Goal: Task Accomplishment & Management: Manage account settings

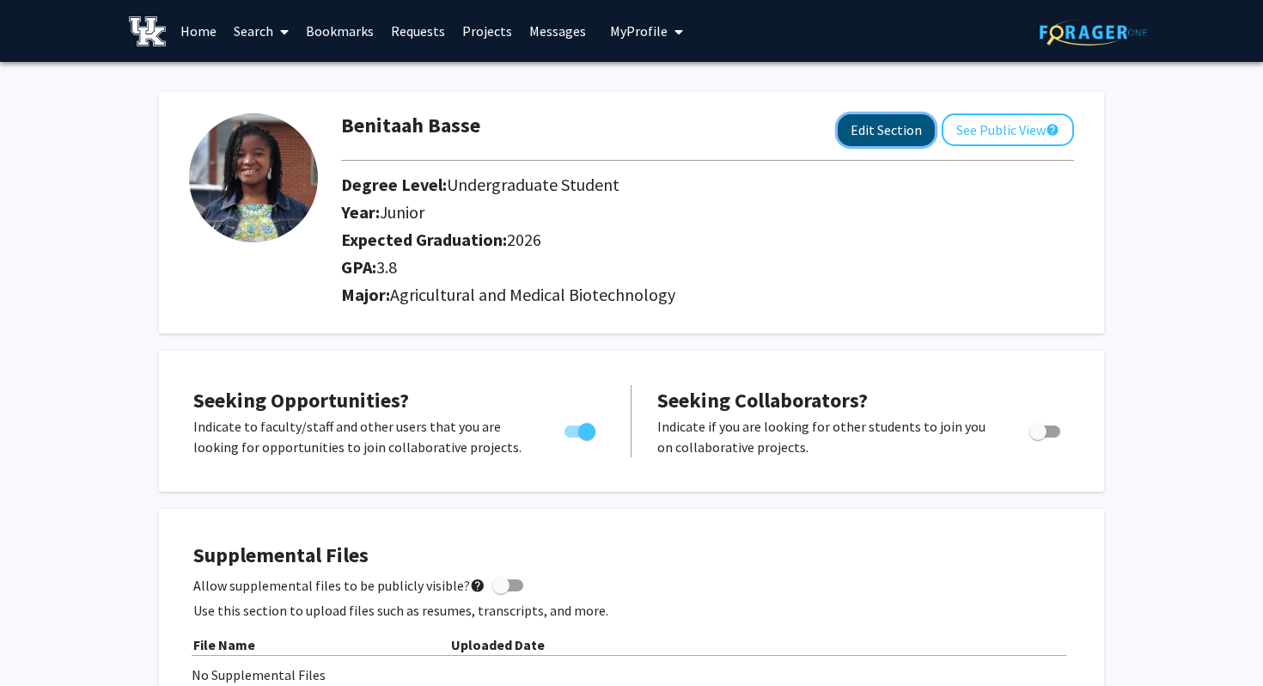
click at [893, 125] on button "Edit Section" at bounding box center [886, 130] width 97 height 32
select select "junior"
select select "2026"
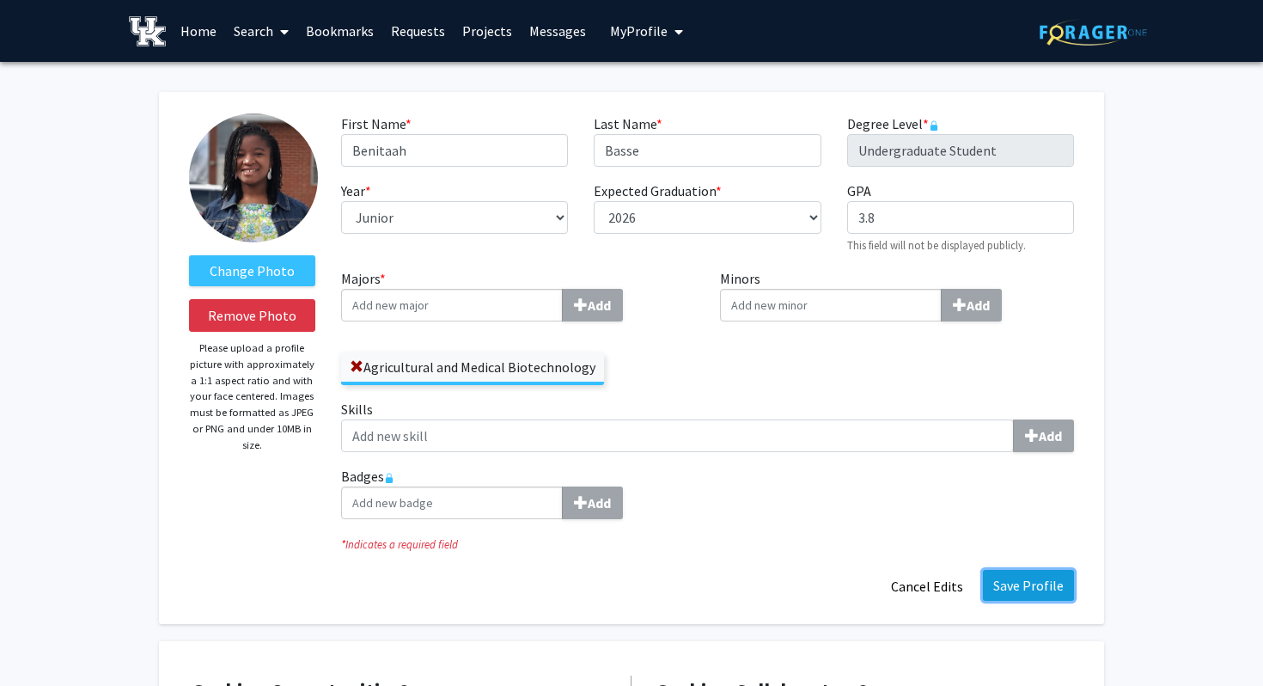
click at [1044, 589] on button "Save Profile" at bounding box center [1028, 585] width 91 height 31
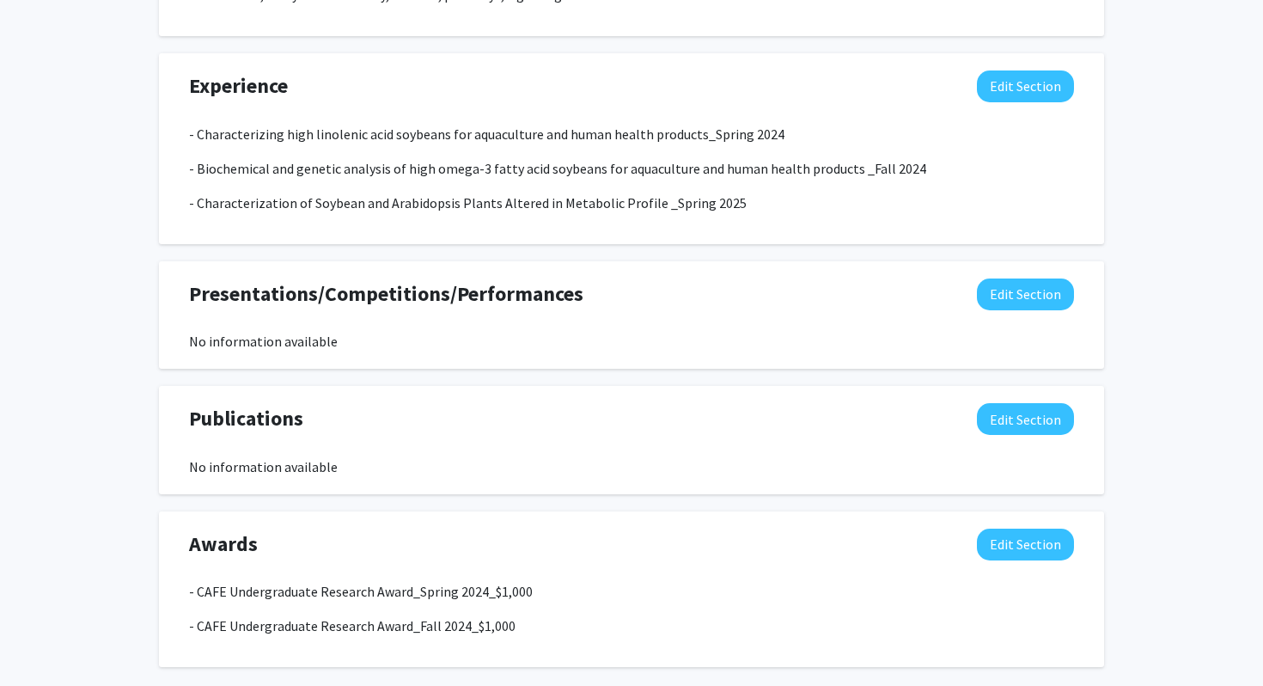
scroll to position [1110, 0]
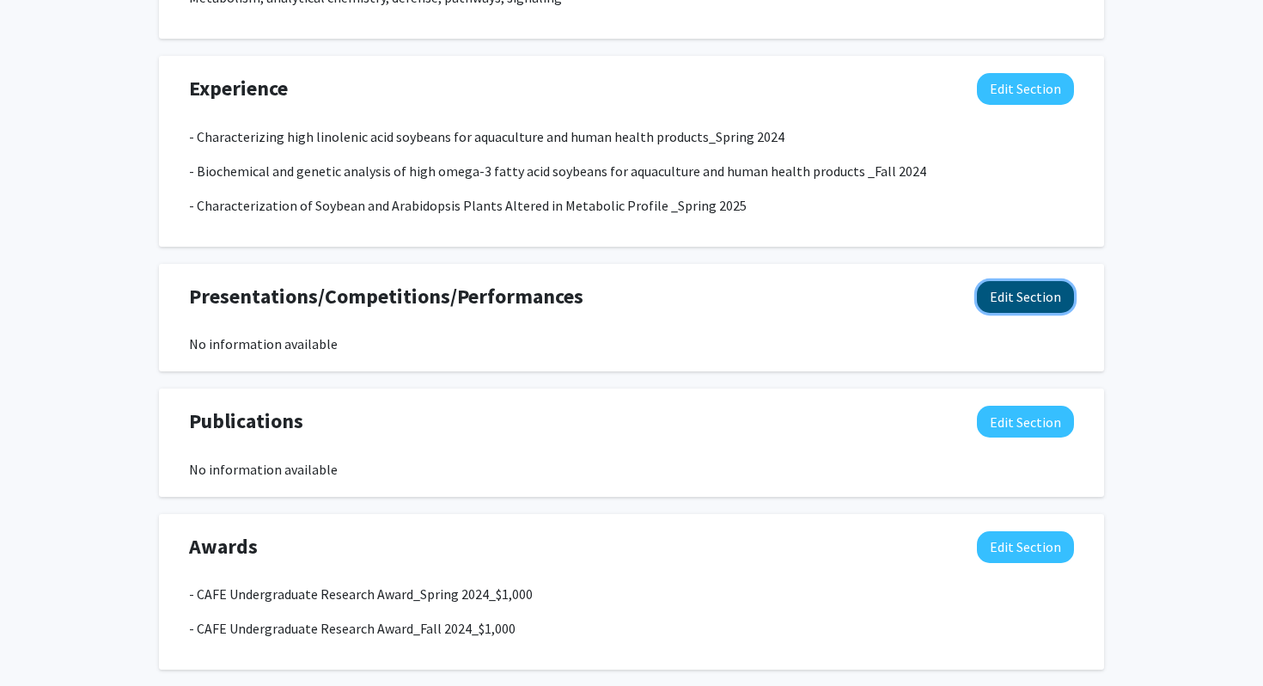
click at [1029, 295] on button "Edit Section" at bounding box center [1025, 297] width 97 height 32
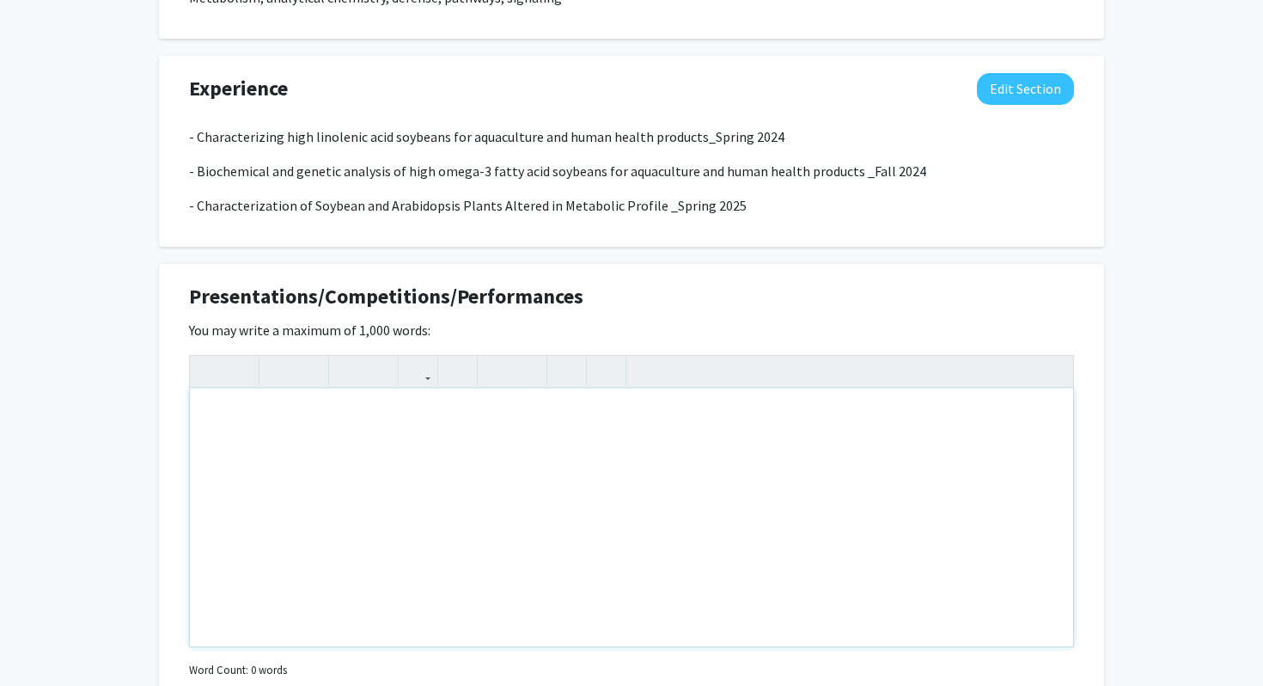
click at [278, 448] on div "Note to users with screen readers: Please deactivate our accessibility plugin f…" at bounding box center [632, 517] width 884 height 258
paste div "Note to users with screen readers: Please deactivate our accessibility plugin f…"
type textarea "<p>Basse B, [PERSON_NAME] P, [PERSON_NAME] Testing the role of CBX3/HP1 in rad…"
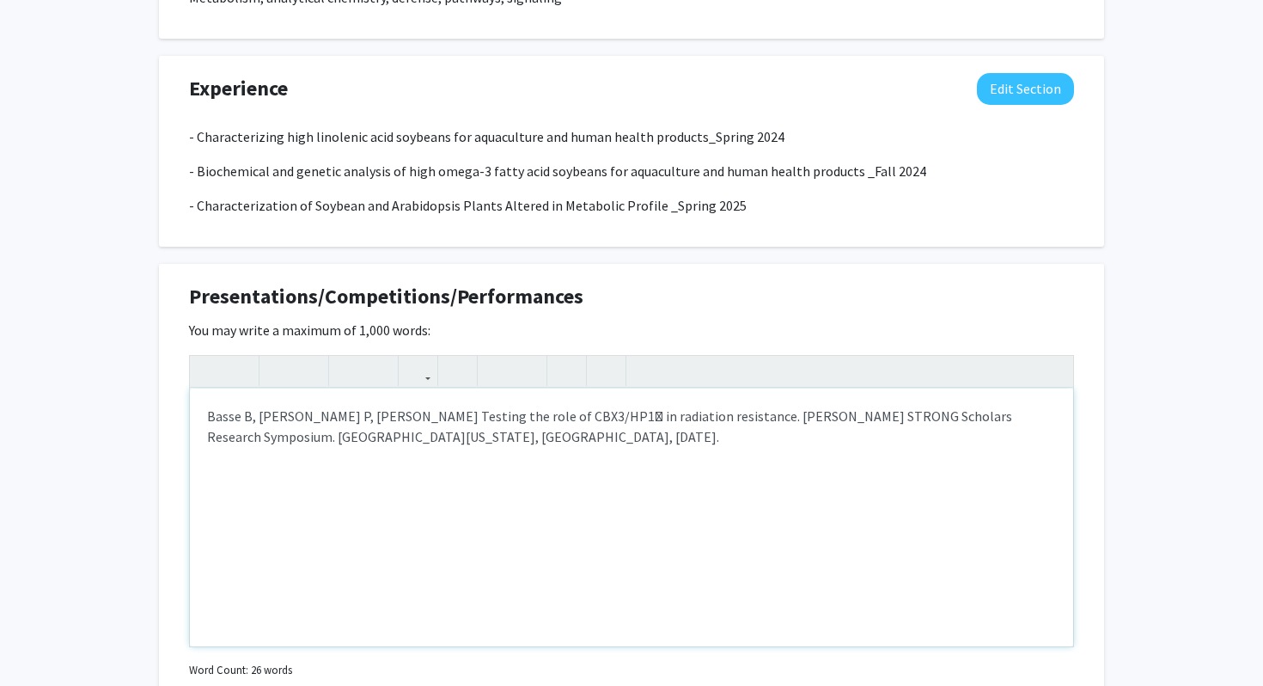
click at [204, 414] on div "Basse B, [PERSON_NAME] P, [PERSON_NAME] Testing the role of CBX3/HP1 in radiat…" at bounding box center [632, 517] width 884 height 258
click at [422, 443] on p "- Basse B, [PERSON_NAME], [PERSON_NAME] Testing the role of CBX3/HP1 in radiat…" at bounding box center [631, 426] width 849 height 41
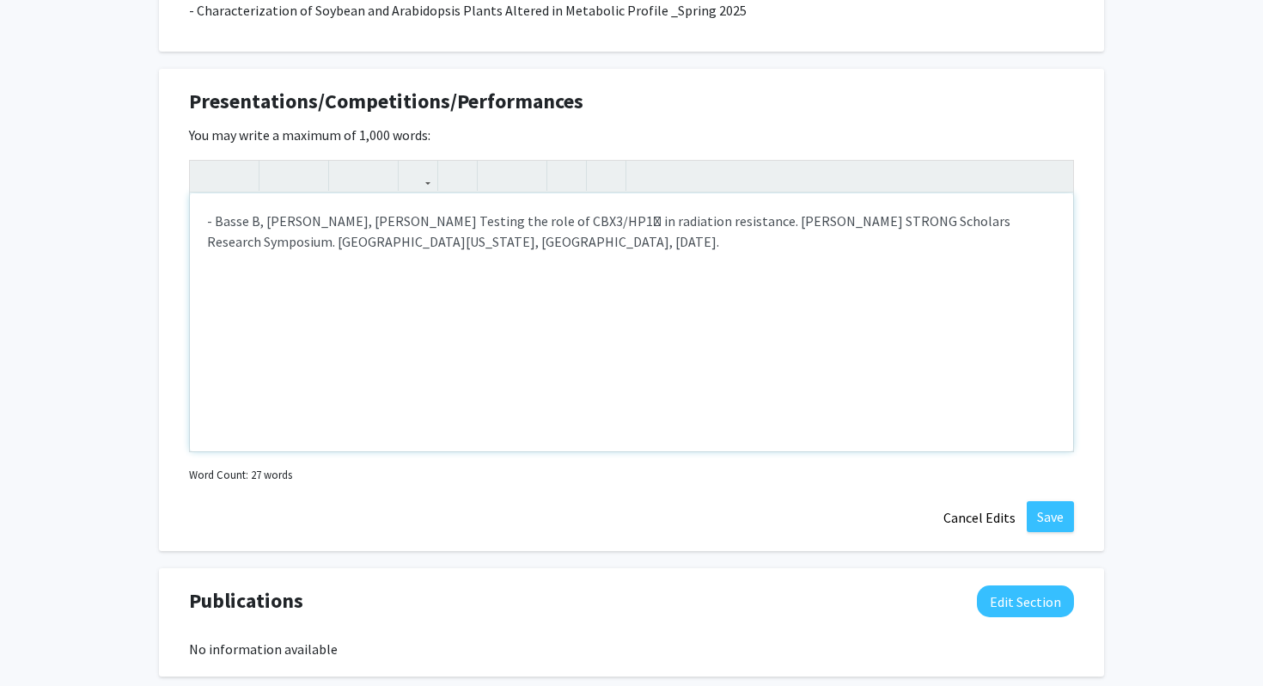
scroll to position [1307, 0]
click at [546, 221] on p "- Basse B, [PERSON_NAME], [PERSON_NAME] Testing the role of CBX3/HP1 in radiat…" at bounding box center [631, 229] width 849 height 41
click at [369, 218] on p "- Basse B, [PERSON_NAME], [PERSON_NAME] Testing the role of CBX3/HP1y in radiat…" at bounding box center [631, 229] width 849 height 41
click at [455, 244] on p "- Basse B, [PERSON_NAME], [PERSON_NAME], PhD. Testing the role of CBX3/HP1y in …" at bounding box center [631, 229] width 849 height 41
drag, startPoint x: 258, startPoint y: 222, endPoint x: 215, endPoint y: 223, distance: 43.0
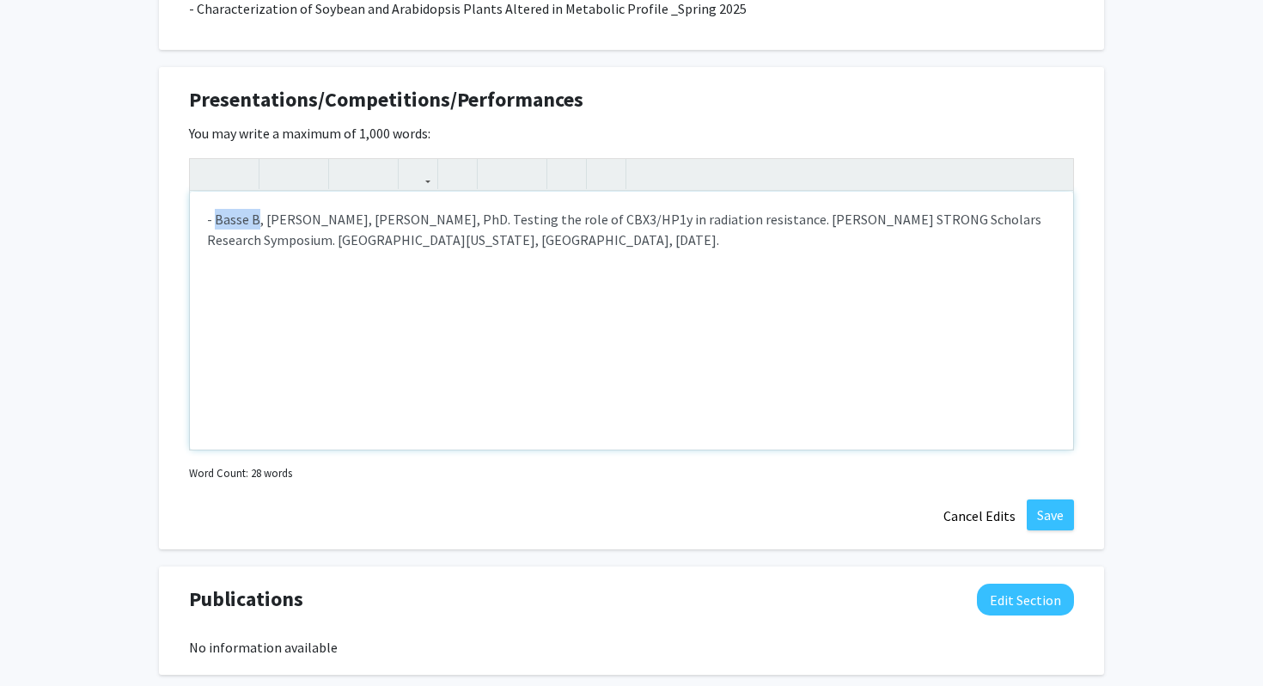
click at [215, 223] on p "- Basse B, [PERSON_NAME], [PERSON_NAME], PhD. Testing the role of CBX3/HP1y in …" at bounding box center [631, 229] width 849 height 41
click at [275, 182] on icon "button" at bounding box center [279, 174] width 15 height 28
click at [462, 271] on div "- Basse B , [PERSON_NAME], [PERSON_NAME], PhD. Testing the role of CBX3/HP1y in…" at bounding box center [632, 321] width 884 height 258
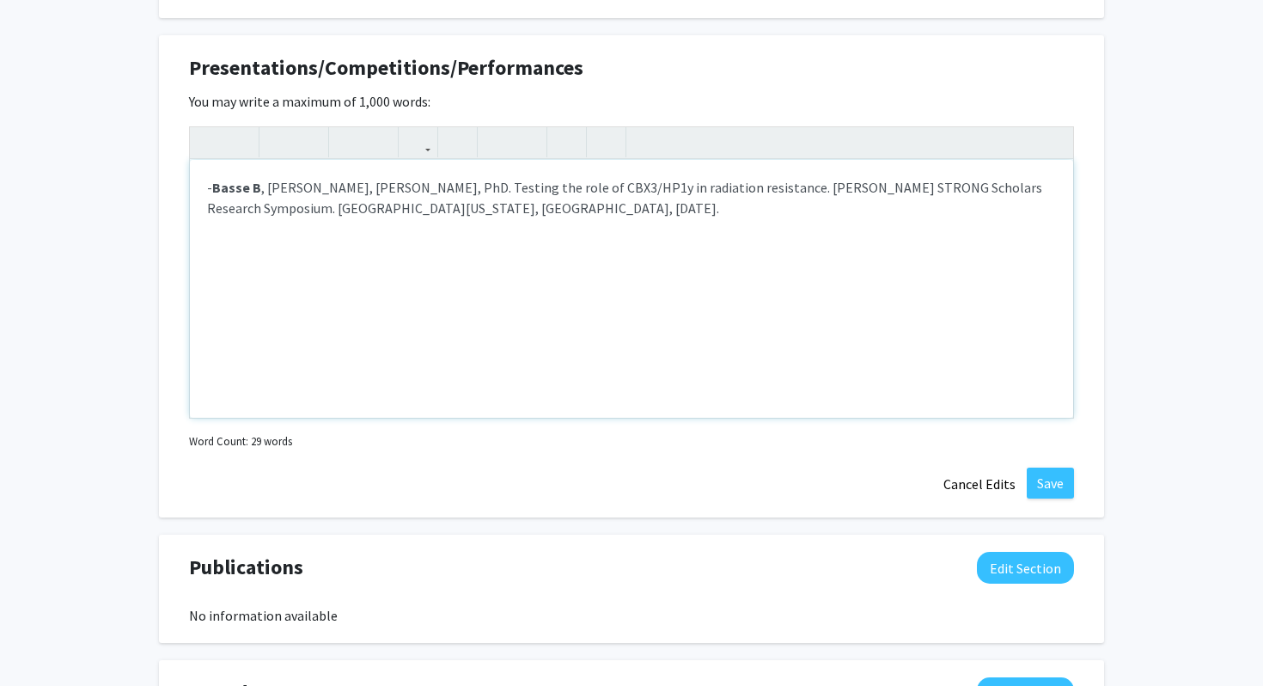
scroll to position [1343, 0]
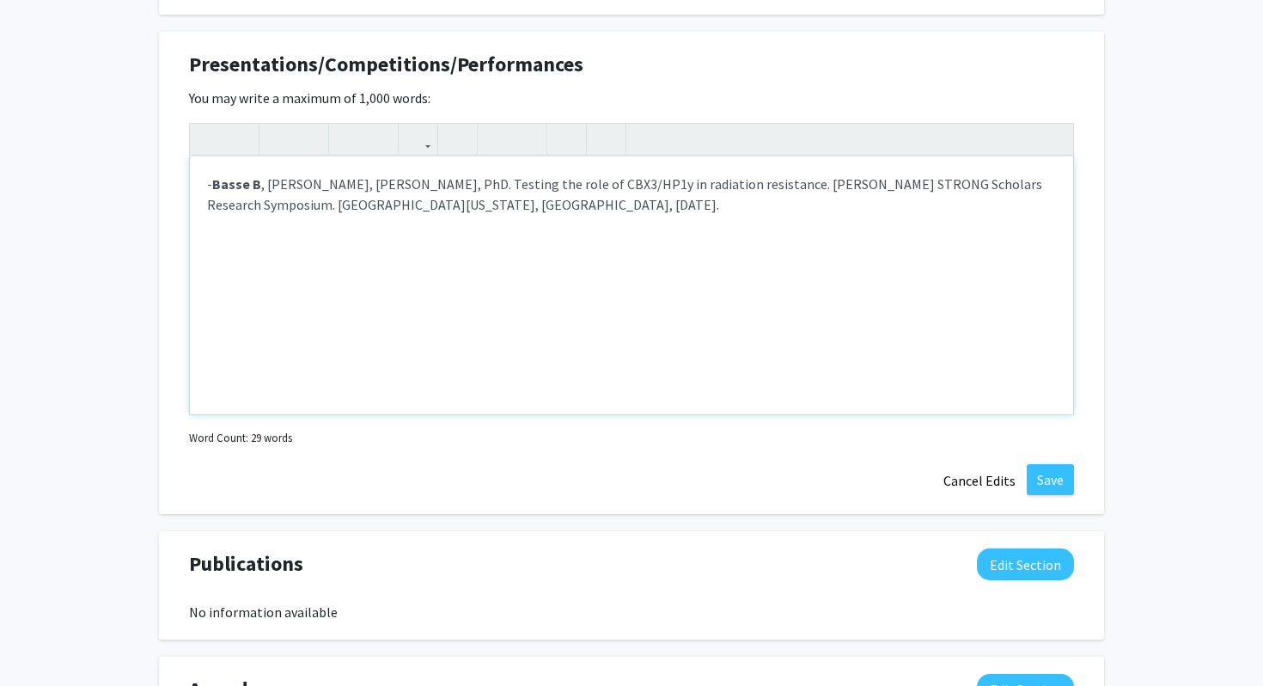
click at [313, 185] on p "- Basse B , [PERSON_NAME], [PERSON_NAME], PhD. Testing the role of CBX3/HP1y in…" at bounding box center [631, 194] width 849 height 41
click at [260, 189] on p "- Basse B , [PERSON_NAME], [PERSON_NAME], PhD. Testing the role of CBX3/HP1y in…" at bounding box center [631, 194] width 849 height 41
click at [314, 185] on p "- Basse B. , [PERSON_NAME], [PERSON_NAME], PhD. Testing the role of CBX3/HP1y i…" at bounding box center [631, 194] width 849 height 41
click at [379, 185] on p "- Basse B. , [PERSON_NAME], [PERSON_NAME], PhD. Testing the role of CBX3/HP1y i…" at bounding box center [631, 194] width 849 height 41
type textarea "<p>- <strong>Basse B.</strong>, [PERSON_NAME], PhD. Testing the role of CBX3/HP…"
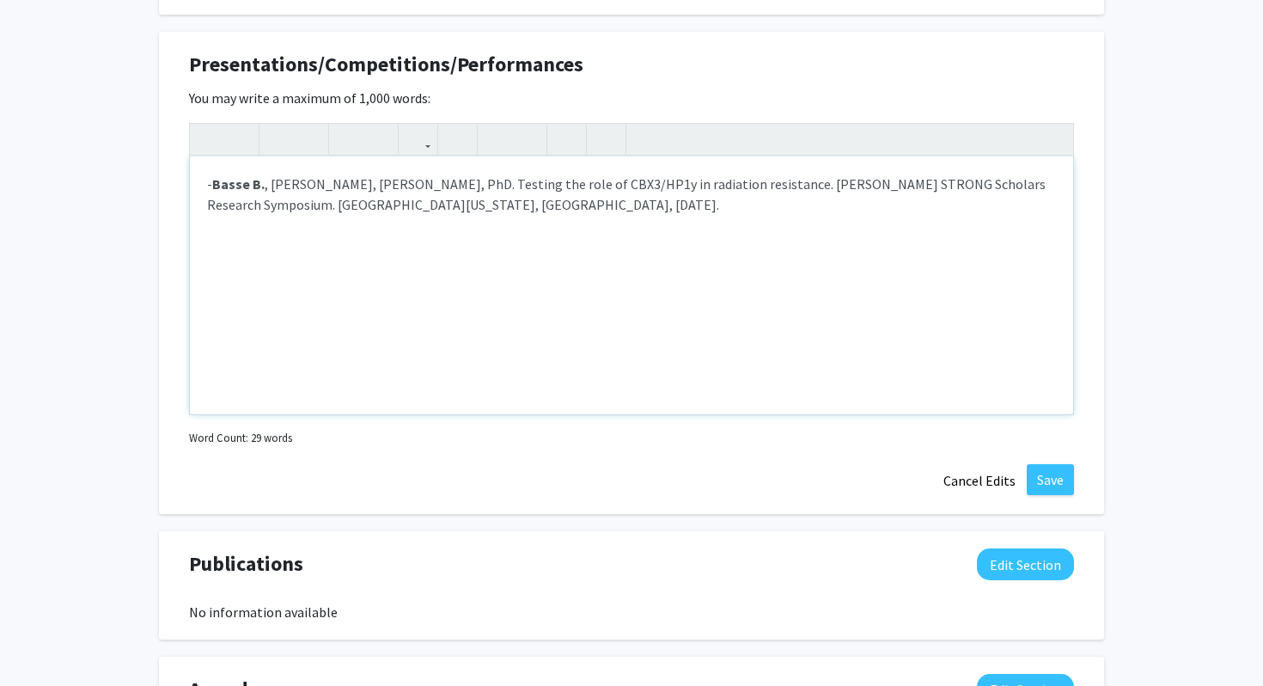
click at [546, 215] on div "- Basse B. , [PERSON_NAME], [PERSON_NAME], PhD. Testing the role of CBX3/HP1y i…" at bounding box center [632, 285] width 884 height 258
click at [1055, 478] on button "Save" at bounding box center [1050, 479] width 47 height 31
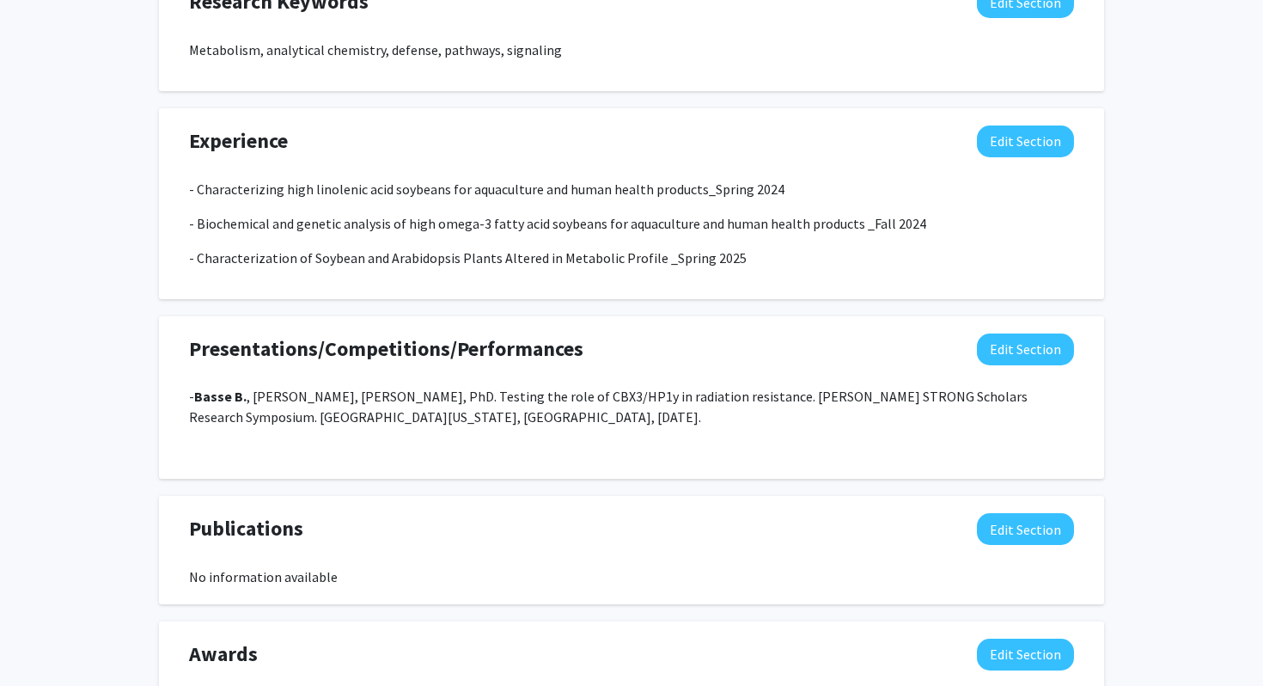
scroll to position [0, 0]
